Goal: Task Accomplishment & Management: Use online tool/utility

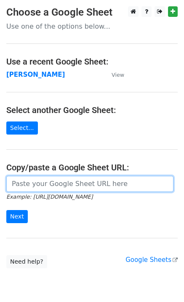
drag, startPoint x: 20, startPoint y: 176, endPoint x: 25, endPoint y: 181, distance: 6.6
click at [22, 179] on input "url" at bounding box center [89, 184] width 167 height 16
paste input "[URL][DOMAIN_NAME]"
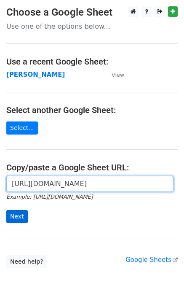
type input "[URL][DOMAIN_NAME]"
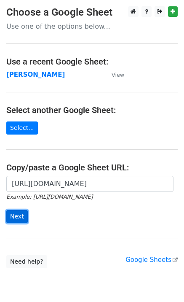
scroll to position [0, 0]
drag, startPoint x: 19, startPoint y: 211, endPoint x: 19, endPoint y: 216, distance: 4.7
click at [19, 213] on input "Next" at bounding box center [16, 216] width 21 height 13
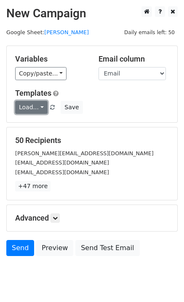
click at [32, 106] on link "Load..." at bounding box center [31, 107] width 32 height 13
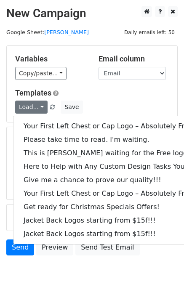
click at [46, 118] on div "Your First Left Chest or Cap Logo – Absolutely Free Please take time to read. I…" at bounding box center [114, 180] width 202 height 129
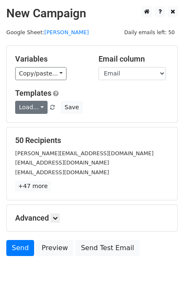
click at [43, 116] on div "Variables Copy/paste... {{Email}} Email column Email Templates Load... Your Fir…" at bounding box center [92, 84] width 171 height 76
click at [40, 113] on link "Load..." at bounding box center [31, 107] width 32 height 13
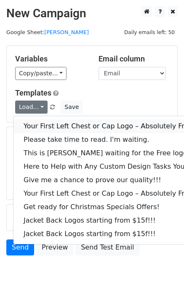
click at [48, 126] on link "Your First Left Chest or Cap Logo – Absolutely Free" at bounding box center [113, 126] width 201 height 13
